Goal: Task Accomplishment & Management: Use online tool/utility

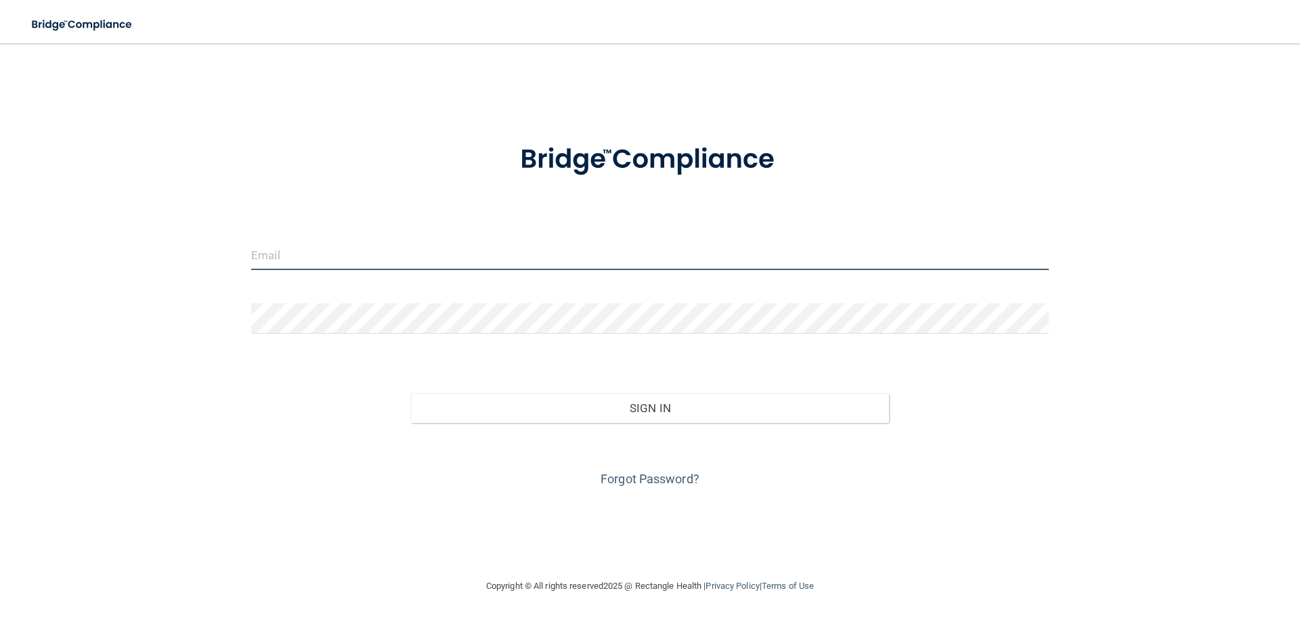
click at [310, 270] on input "email" at bounding box center [650, 255] width 798 height 30
click at [306, 248] on input "email" at bounding box center [650, 255] width 798 height 30
click at [548, 264] on input "email" at bounding box center [650, 255] width 798 height 30
type input "[EMAIL_ADDRESS][DOMAIN_NAME]"
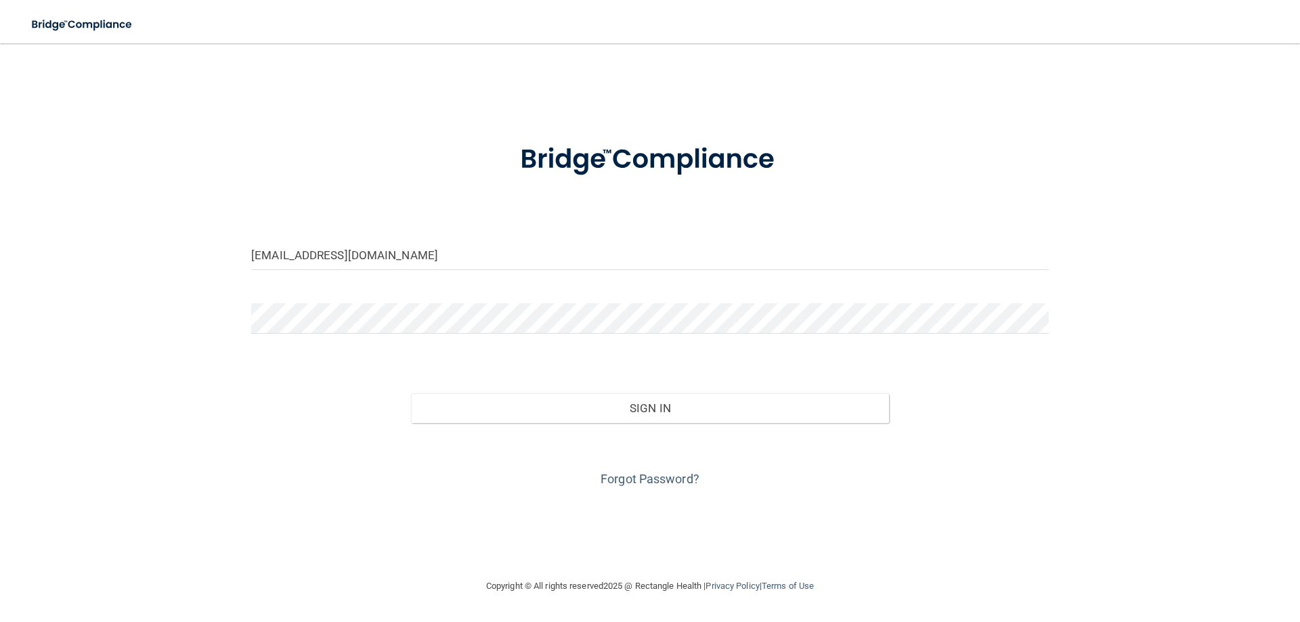
click at [383, 335] on div at bounding box center [650, 323] width 818 height 41
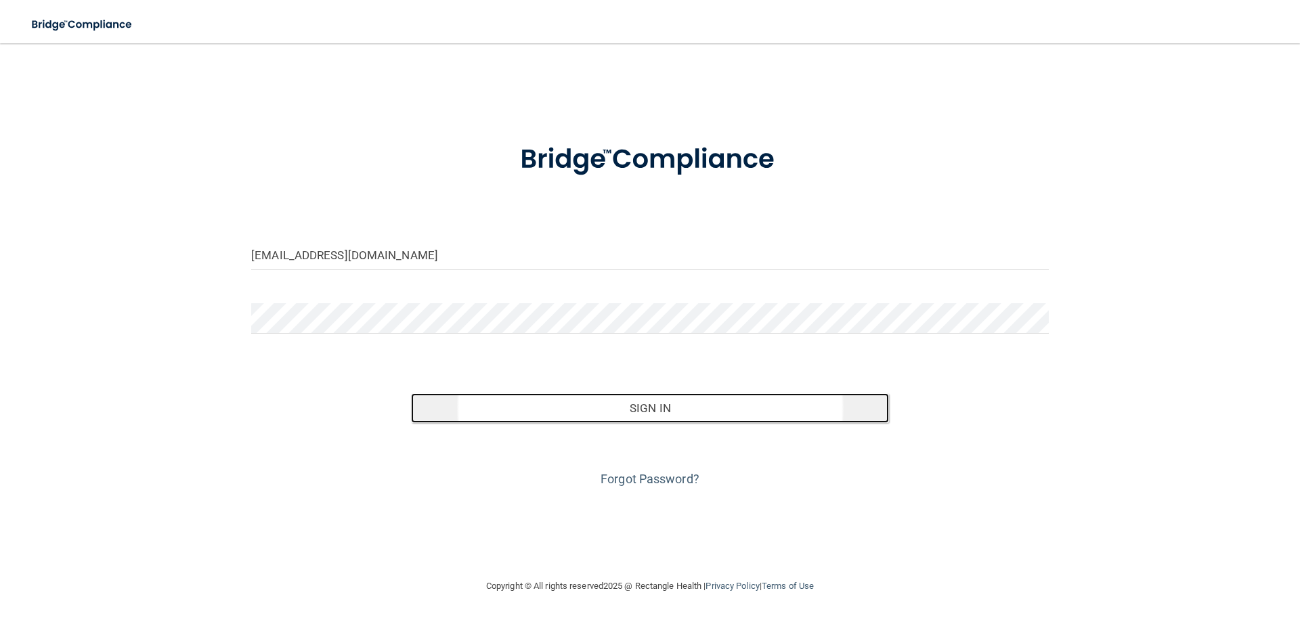
click at [683, 405] on button "Sign In" at bounding box center [650, 408] width 479 height 30
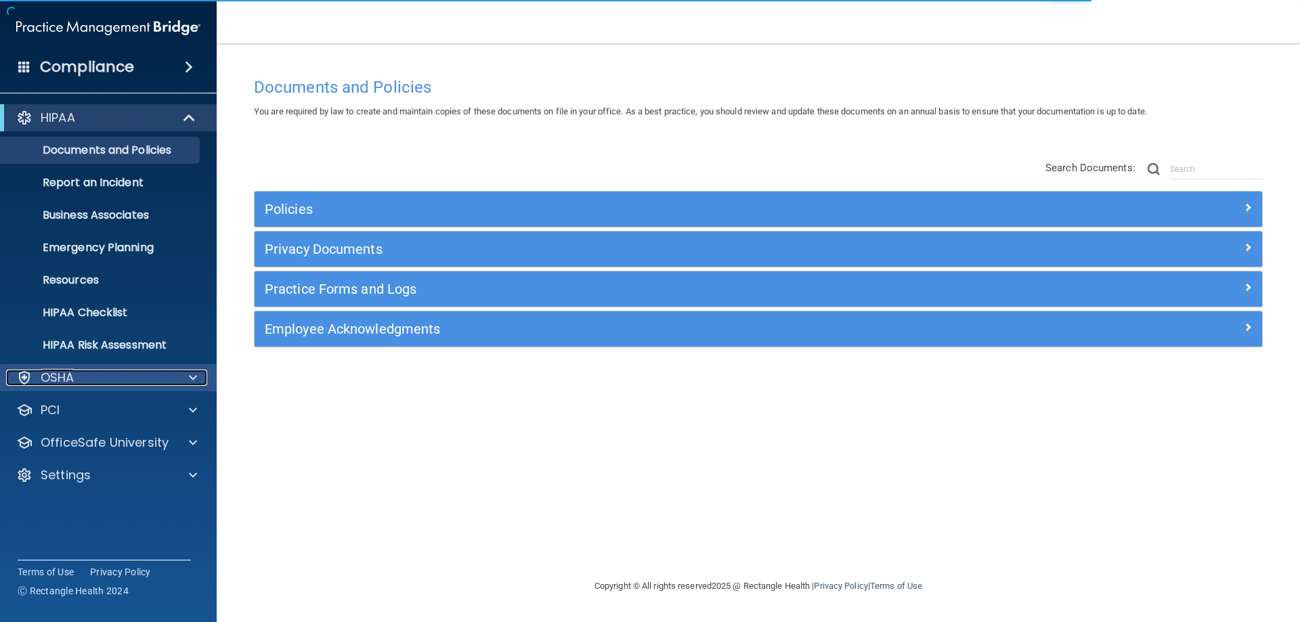
click at [121, 380] on div "OSHA" at bounding box center [90, 378] width 168 height 16
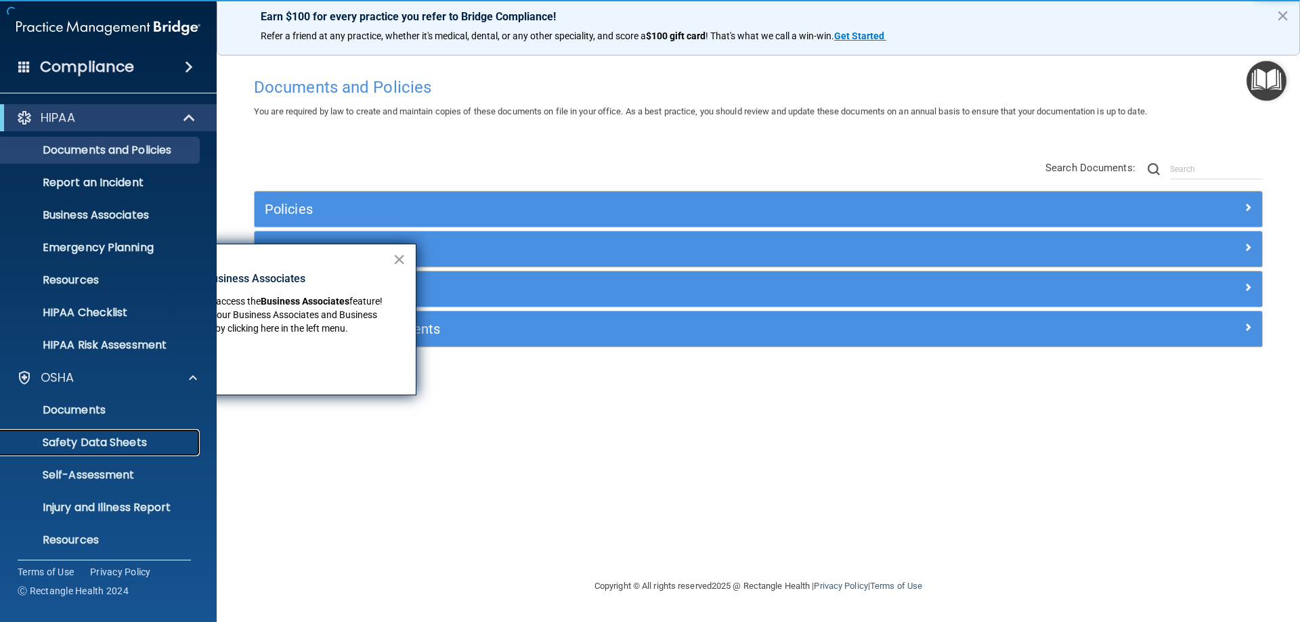
click at [104, 438] on p "Safety Data Sheets" at bounding box center [101, 443] width 185 height 14
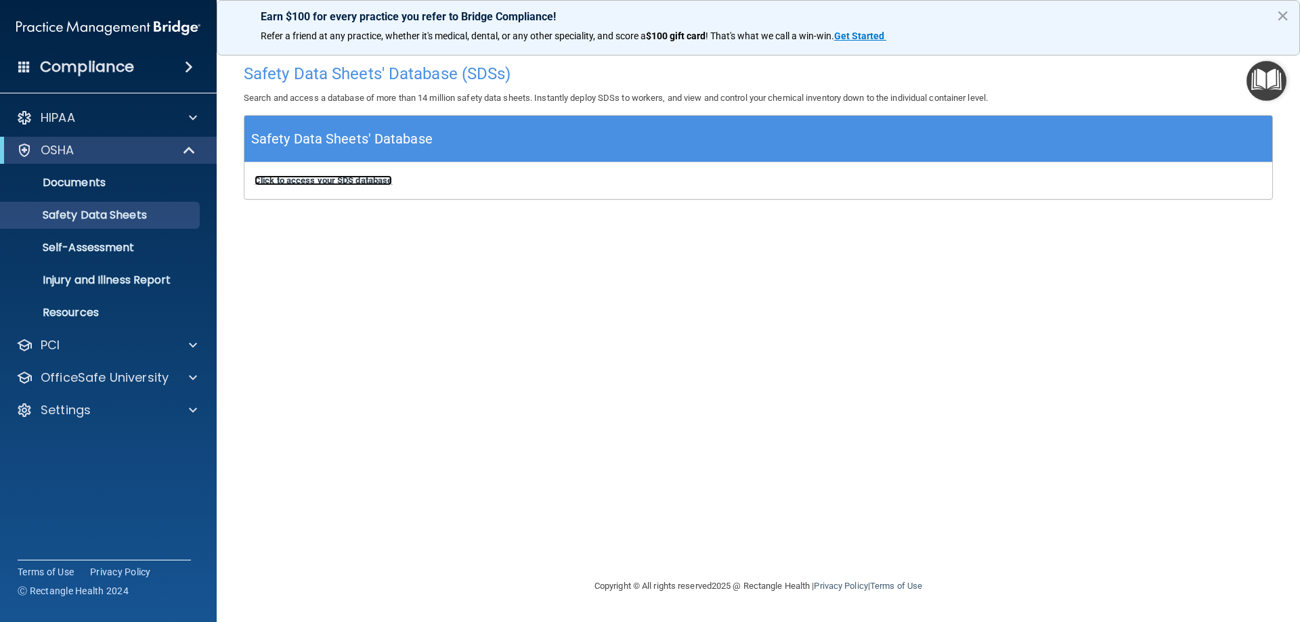
click at [353, 180] on b "Click to access your SDS database" at bounding box center [323, 180] width 137 height 10
click at [84, 183] on p "Documents" at bounding box center [101, 183] width 185 height 14
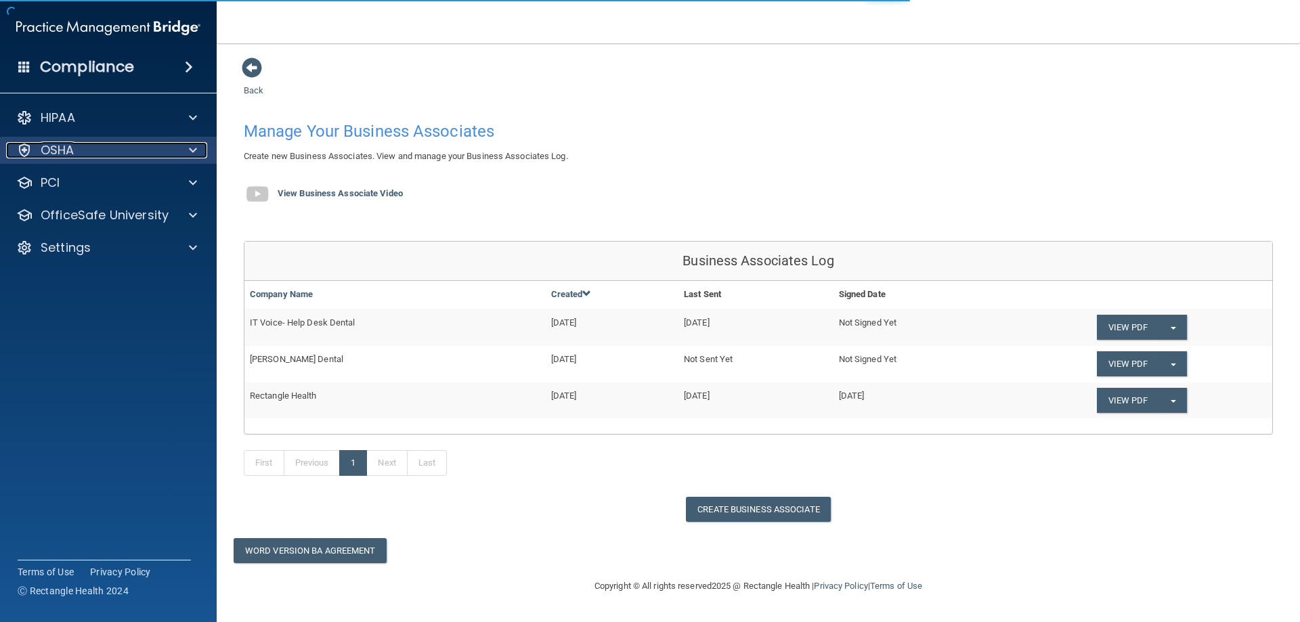
click at [189, 145] on span at bounding box center [193, 150] width 8 height 16
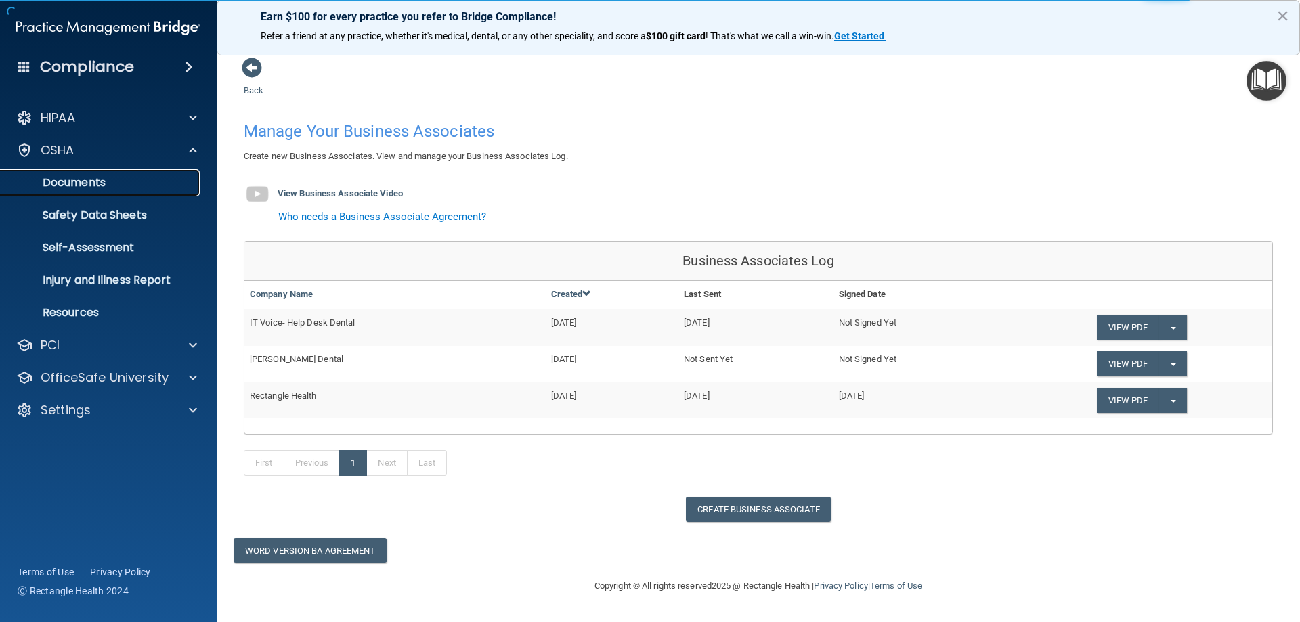
click at [93, 183] on p "Documents" at bounding box center [101, 183] width 185 height 14
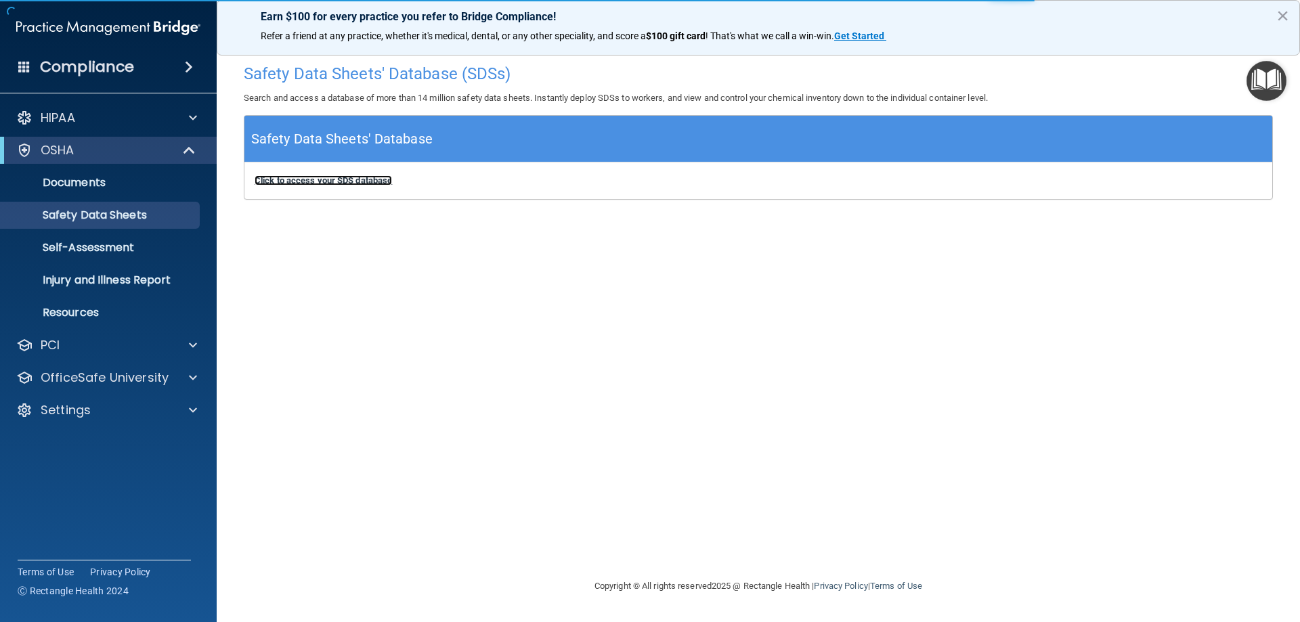
click at [343, 177] on b "Click to access your SDS database" at bounding box center [323, 180] width 137 height 10
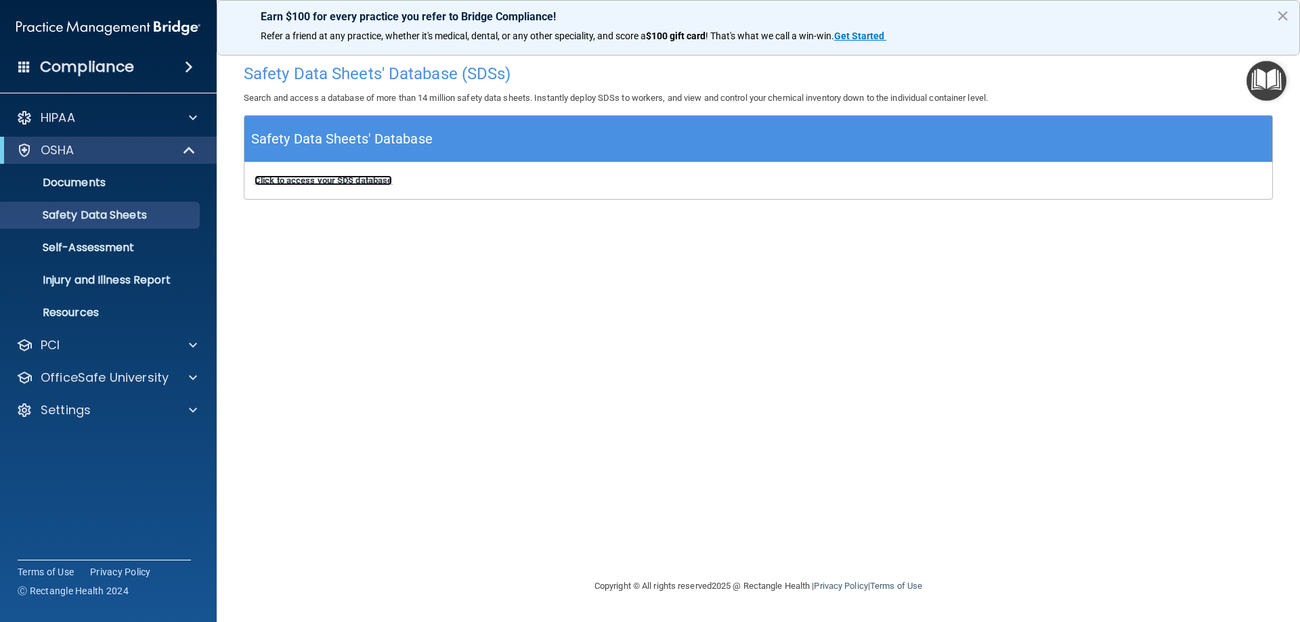
click at [334, 179] on b "Click to access your SDS database" at bounding box center [323, 180] width 137 height 10
